Goal: Task Accomplishment & Management: Use online tool/utility

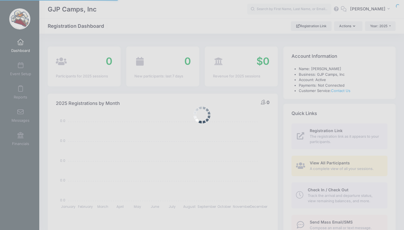
select select
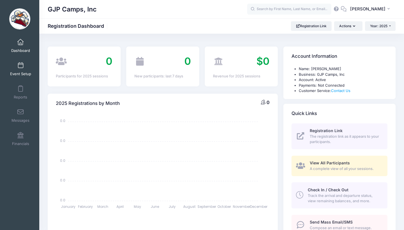
click at [24, 70] on link "Event Setup" at bounding box center [20, 69] width 27 height 20
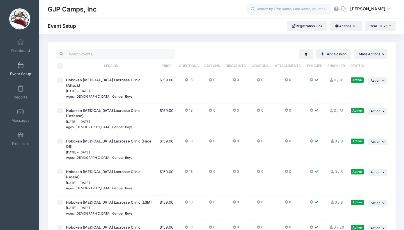
click at [108, 88] on span "Nov 30, 2025 - Nov 30, 2025" at bounding box center [111, 91] width 90 height 6
click at [59, 81] on input "checkbox" at bounding box center [60, 80] width 6 height 6
checkbox input "true"
click at [59, 108] on input "checkbox" at bounding box center [60, 111] width 6 height 6
checkbox input "true"
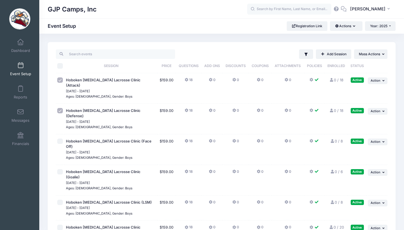
click at [97, 77] on td "Hoboken Shootout Lacrosse Clinic (Attack) Nov 30, 2025 - Nov 30, 2025 Ages: 15-…" at bounding box center [111, 88] width 93 height 31
click at [97, 82] on span "Hoboken Shootout Lacrosse Clinic (Attack)" at bounding box center [103, 83] width 75 height 10
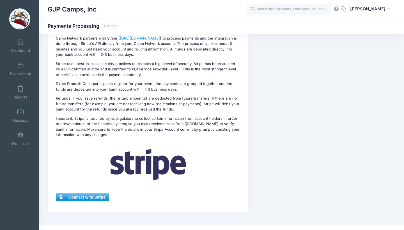
scroll to position [65, 0]
click at [95, 194] on span "Connect with Stripe" at bounding box center [82, 198] width 52 height 8
